Goal: Go to known website: Access a specific website the user already knows

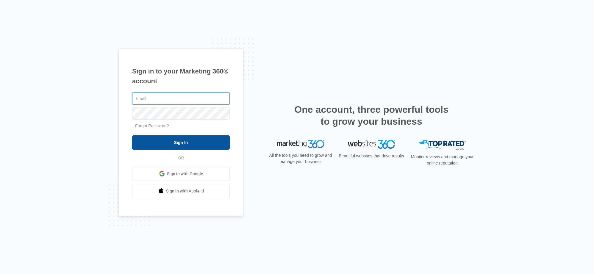
type input "[EMAIL_ADDRESS][DOMAIN_NAME]"
click at [196, 142] on input "Sign In" at bounding box center [181, 142] width 98 height 14
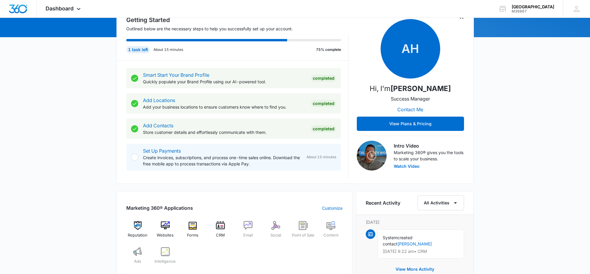
scroll to position [119, 0]
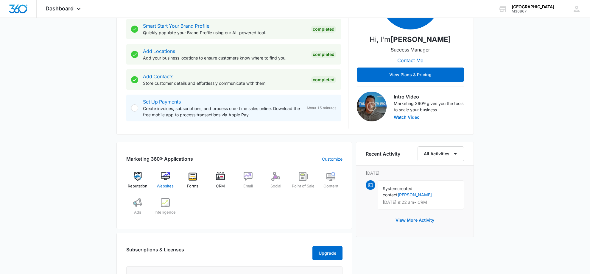
click at [168, 181] on img at bounding box center [165, 176] width 9 height 9
